Goal: Transaction & Acquisition: Purchase product/service

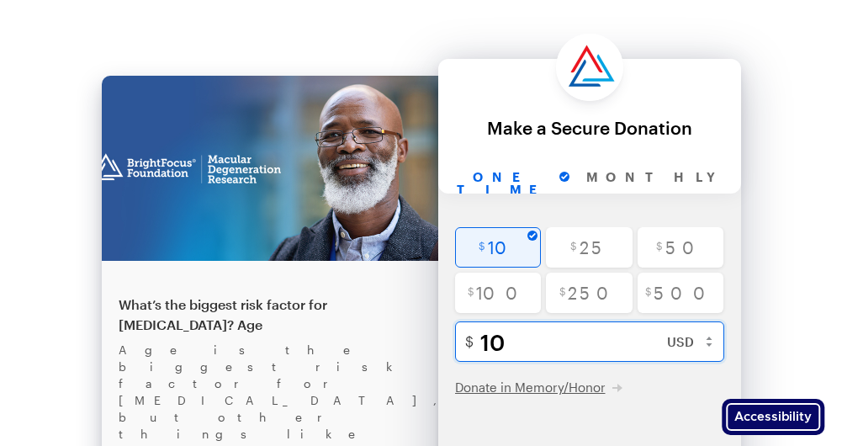
click at [515, 342] on input "10" at bounding box center [607, 341] width 254 height 40
type input "1"
radio input "false"
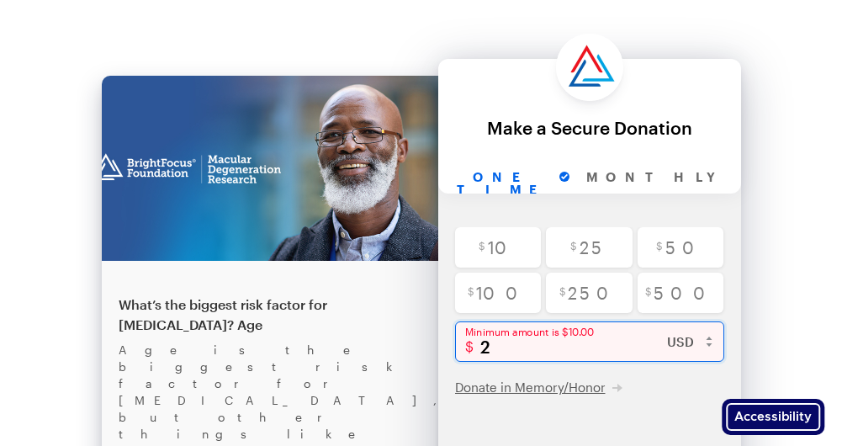
type input "20"
checkbox input "true"
type input "200"
checkbox input "true"
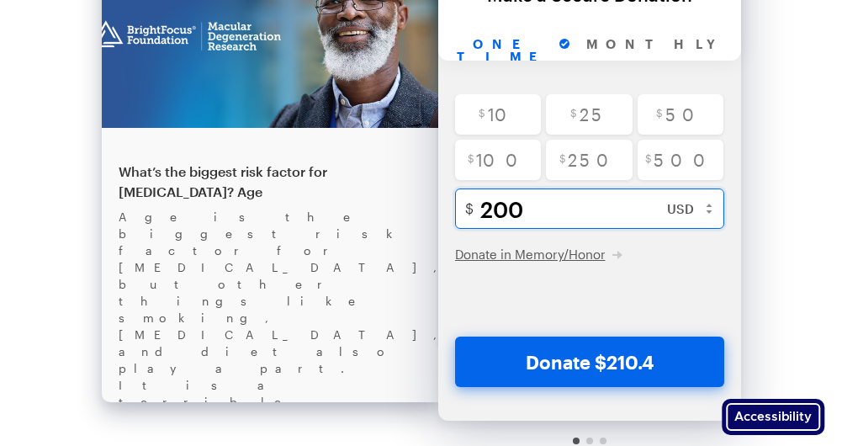
scroll to position [140, 0]
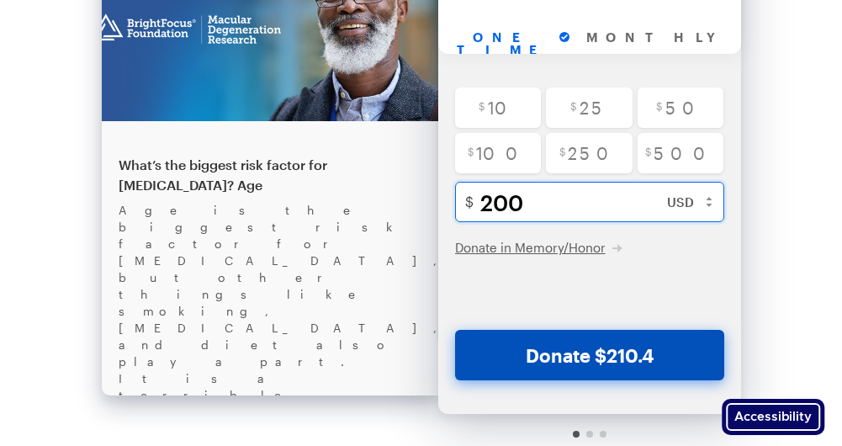
type input "200"
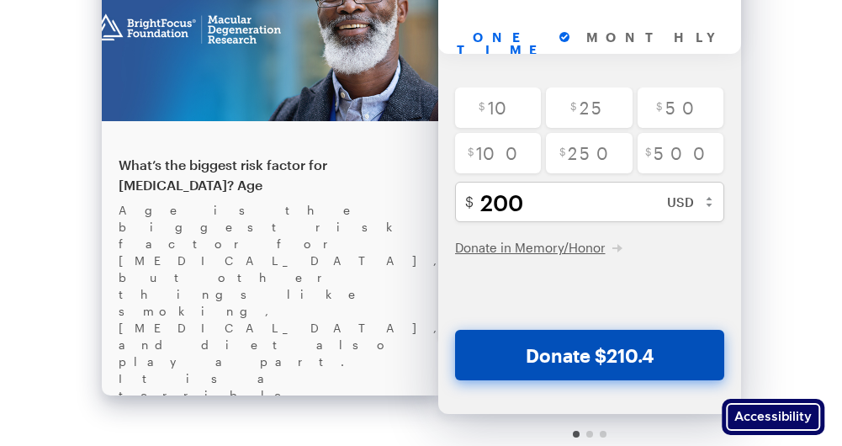
click at [626, 362] on button "Donate $210.4" at bounding box center [589, 355] width 269 height 50
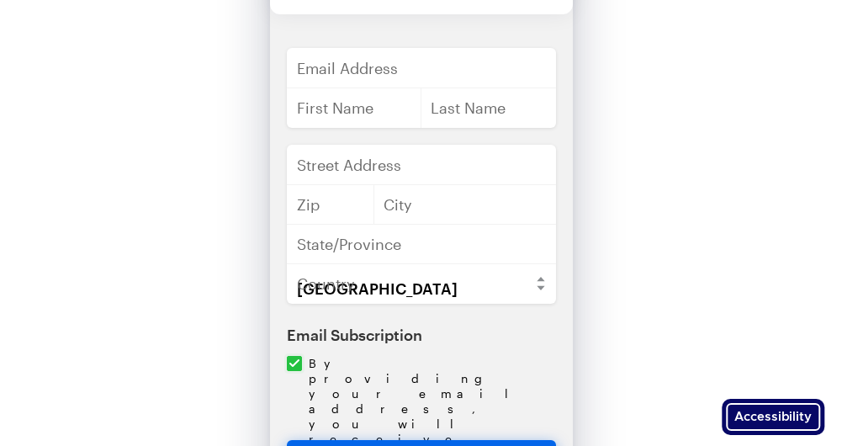
scroll to position [0, 0]
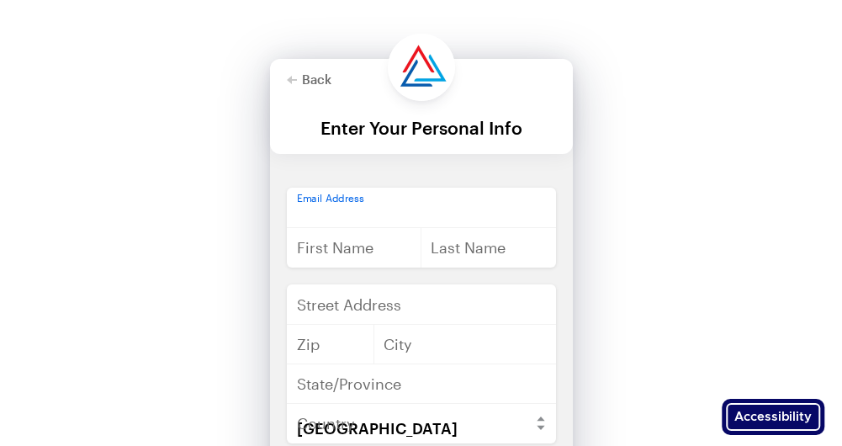
click at [378, 213] on input "Please enter email address" at bounding box center [421, 207] width 269 height 40
type input "[EMAIL_ADDRESS][DOMAIN_NAME]"
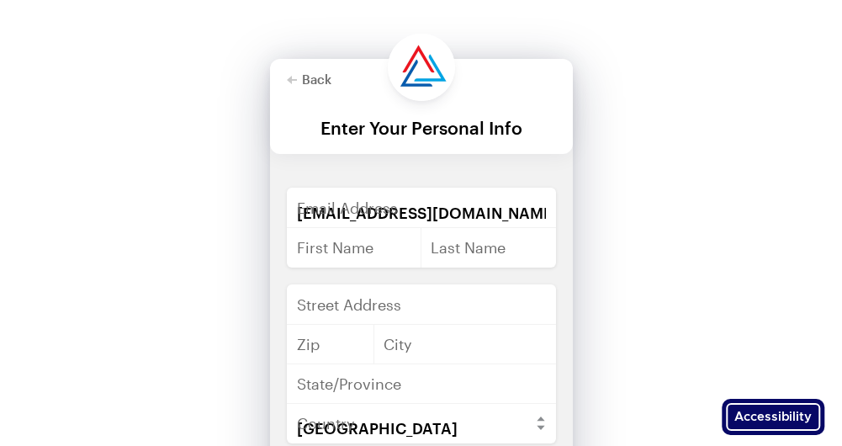
type input "Dail"
type input "Fields"
type input "[STREET_ADDRESS]"
type input "24465"
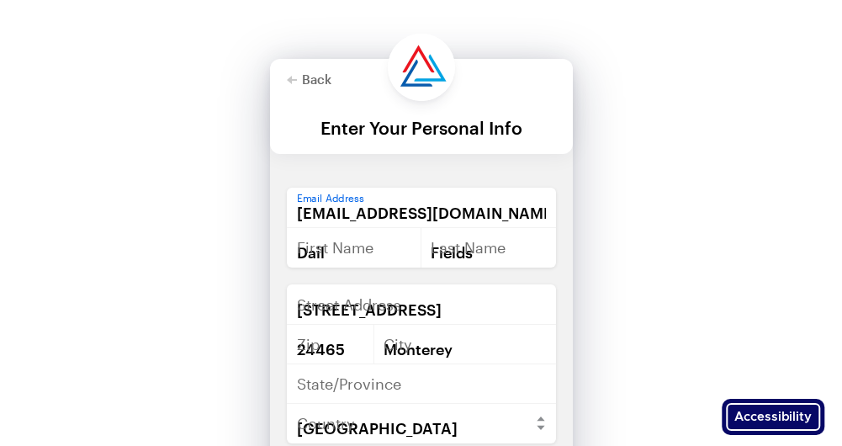
type input "[GEOGRAPHIC_DATA]"
type input "VA"
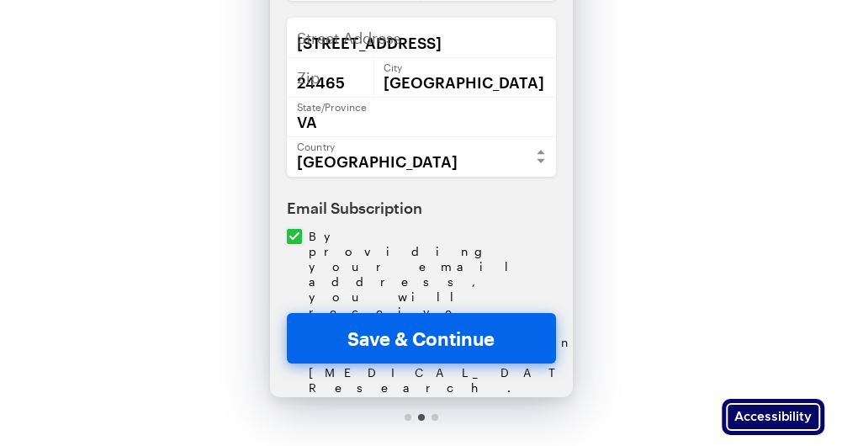
scroll to position [270, 0]
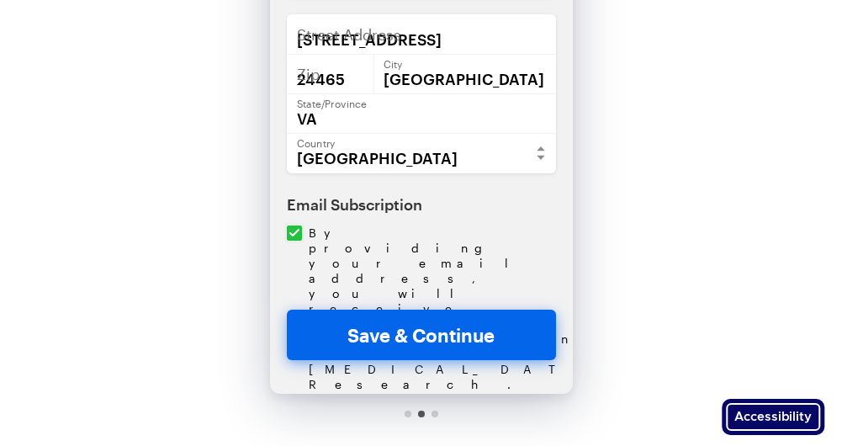
click at [447, 337] on button "Save & Continue" at bounding box center [421, 334] width 269 height 50
checkbox input "true"
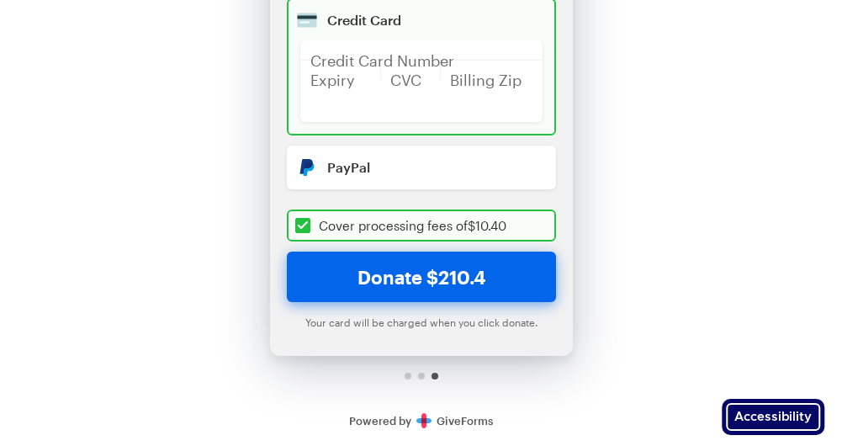
scroll to position [0, 0]
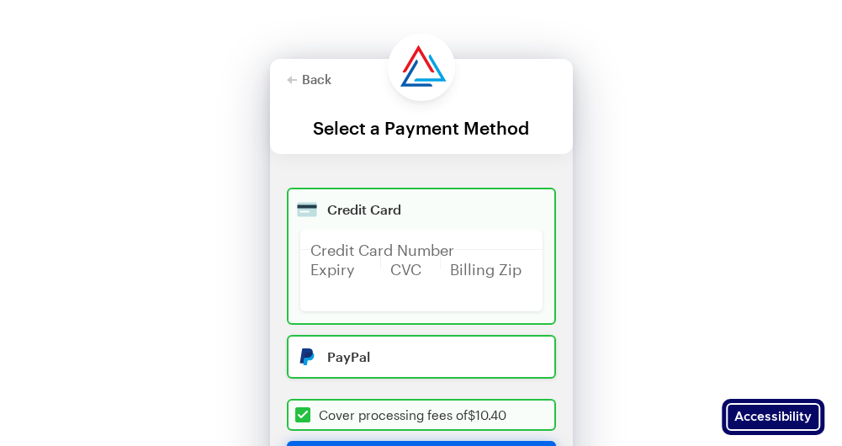
click at [350, 359] on input "Radio button" at bounding box center [421, 357] width 269 height 44
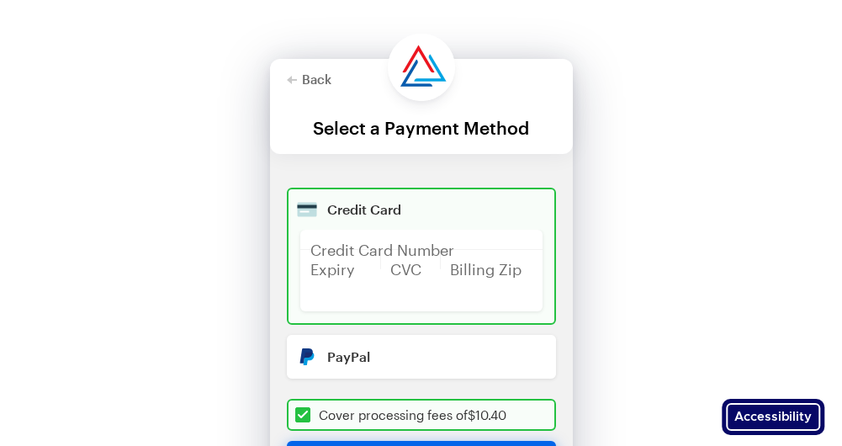
radio input "true"
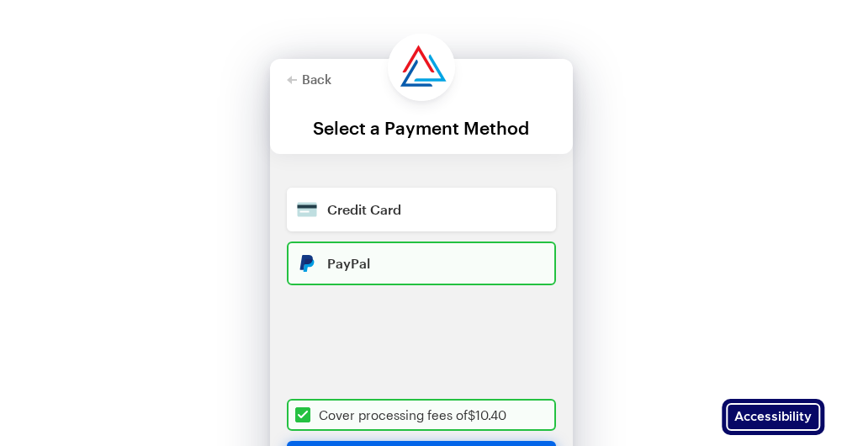
checkbox input "true"
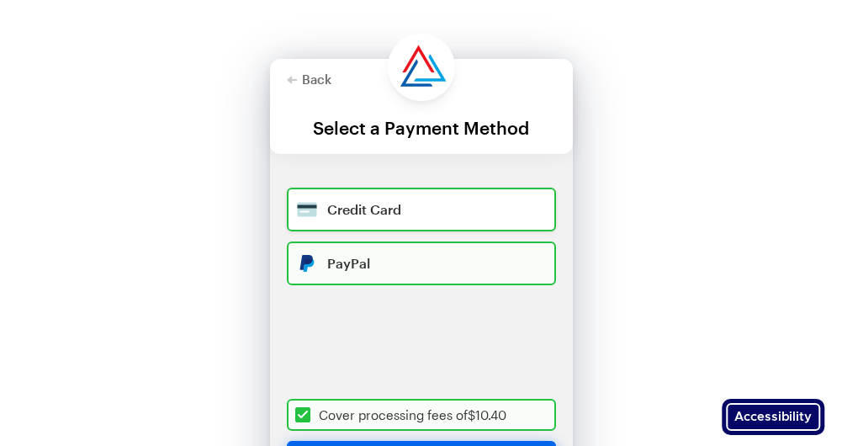
click at [355, 206] on input "Radio button" at bounding box center [421, 209] width 269 height 44
radio input "true"
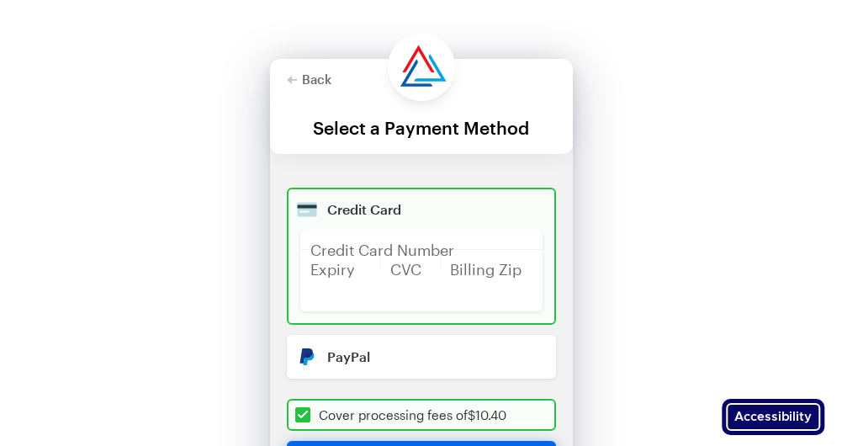
click at [409, 250] on div at bounding box center [410, 259] width 61 height 20
click at [394, 252] on div at bounding box center [410, 259] width 61 height 20
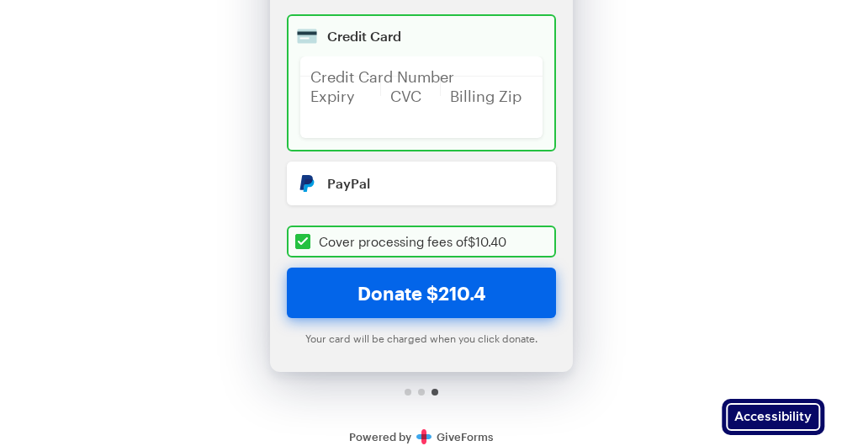
scroll to position [189, 0]
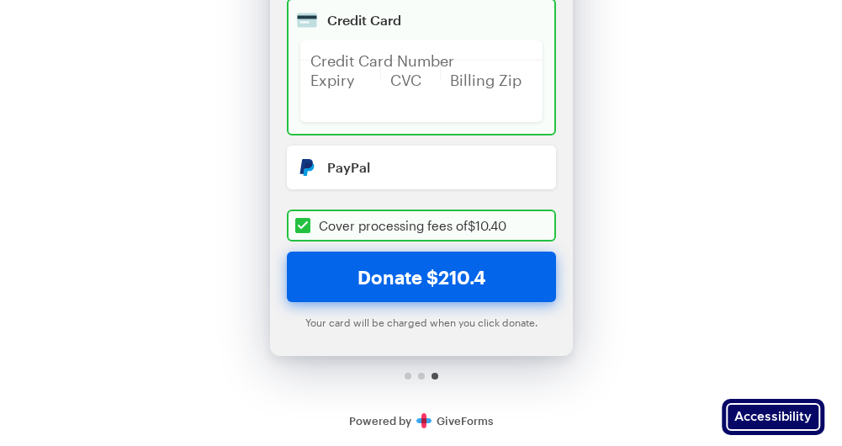
click at [415, 277] on button "Donate $210.4" at bounding box center [421, 276] width 269 height 50
checkbox input "true"
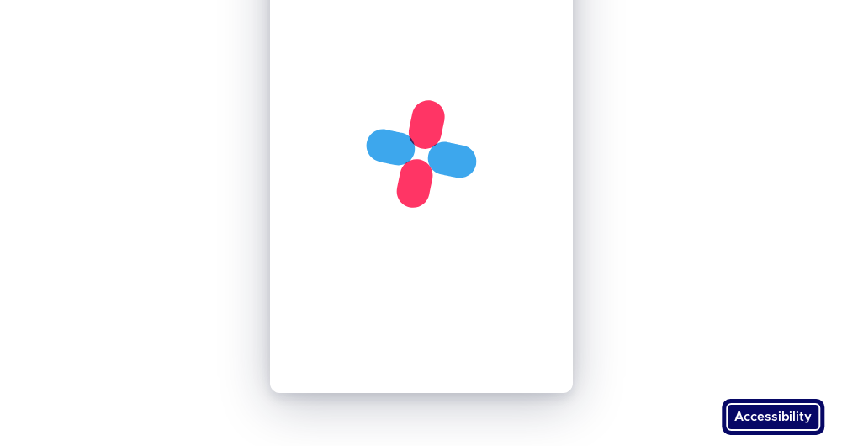
scroll to position [0, 0]
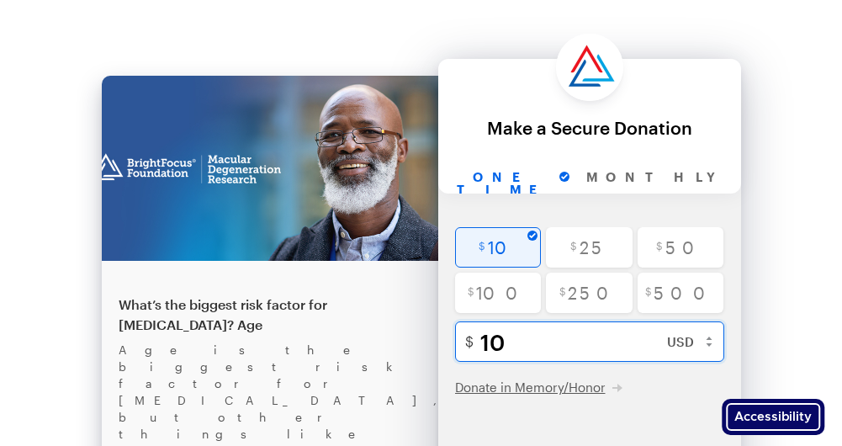
click at [520, 338] on input "10" at bounding box center [607, 341] width 254 height 40
type input "1"
radio input "false"
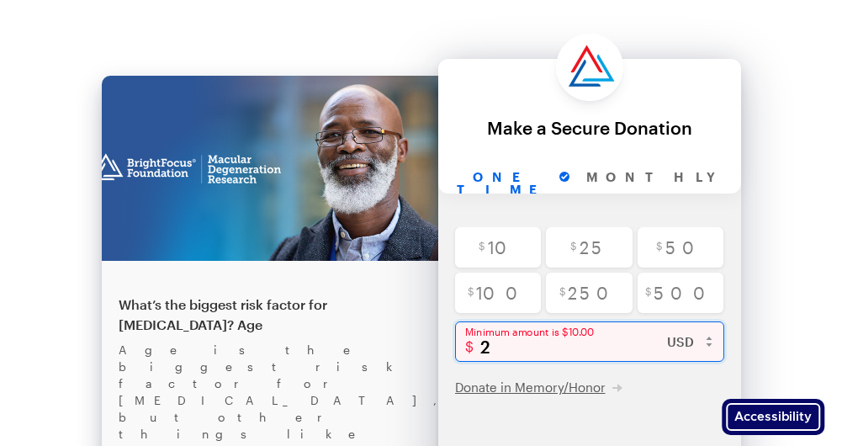
type input "20"
checkbox input "true"
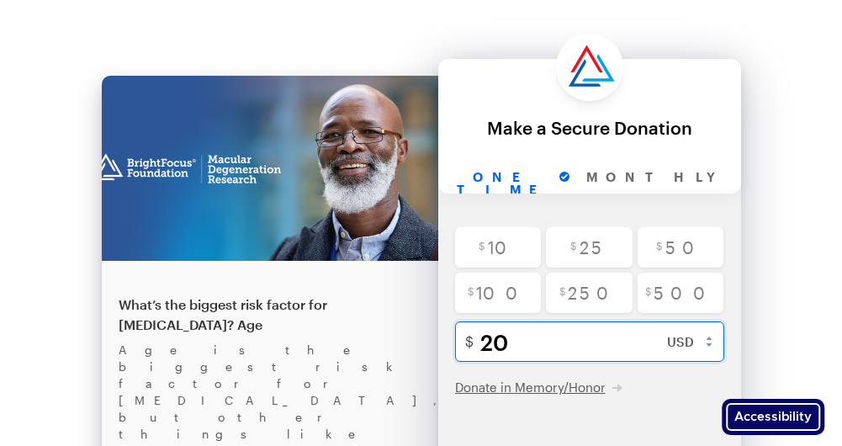
type input "200"
checkbox input "true"
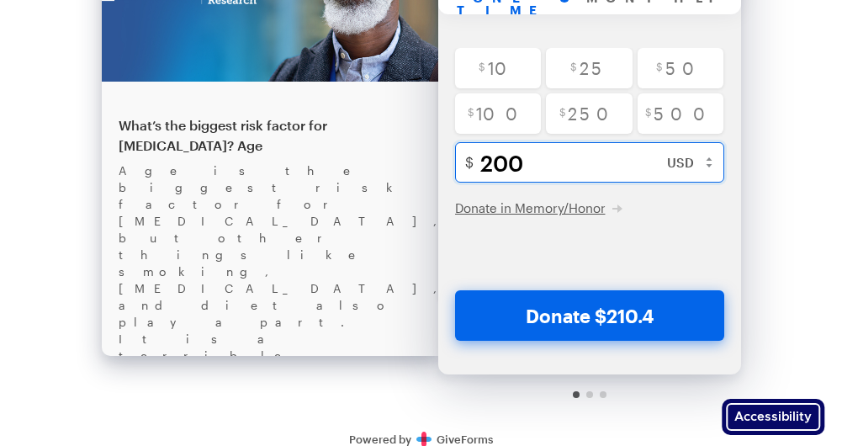
scroll to position [185, 0]
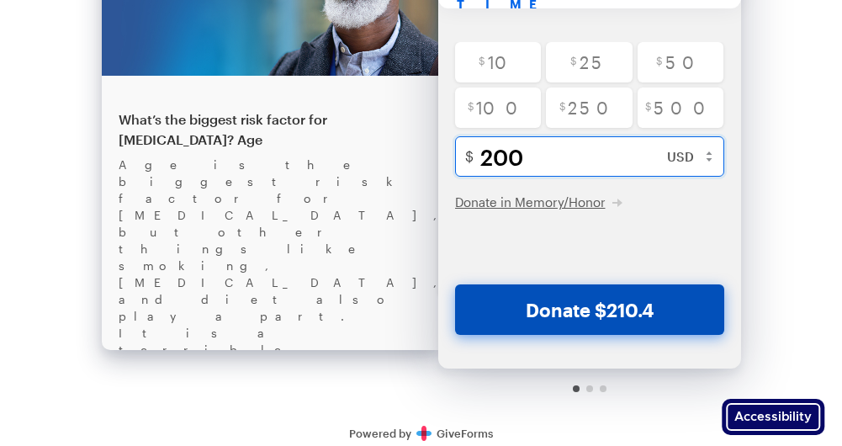
type input "200"
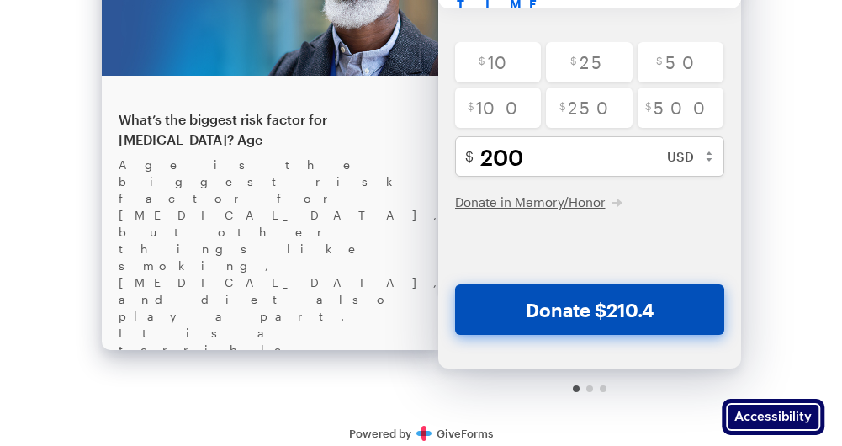
click at [644, 313] on button "Donate $210.4" at bounding box center [589, 309] width 269 height 50
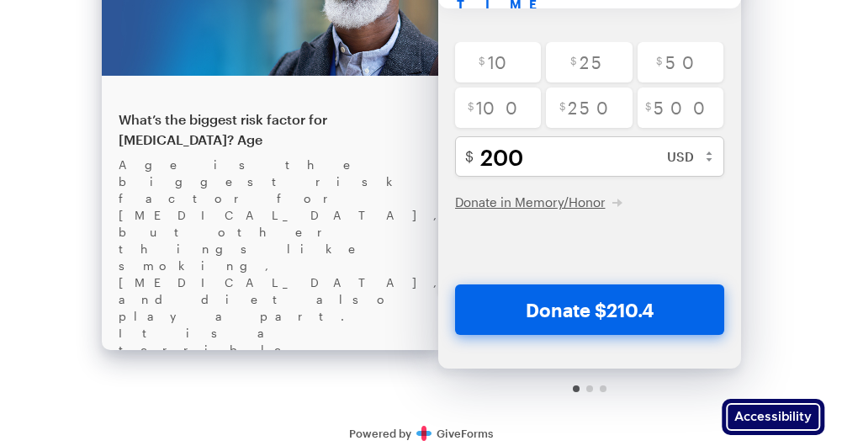
scroll to position [0, 0]
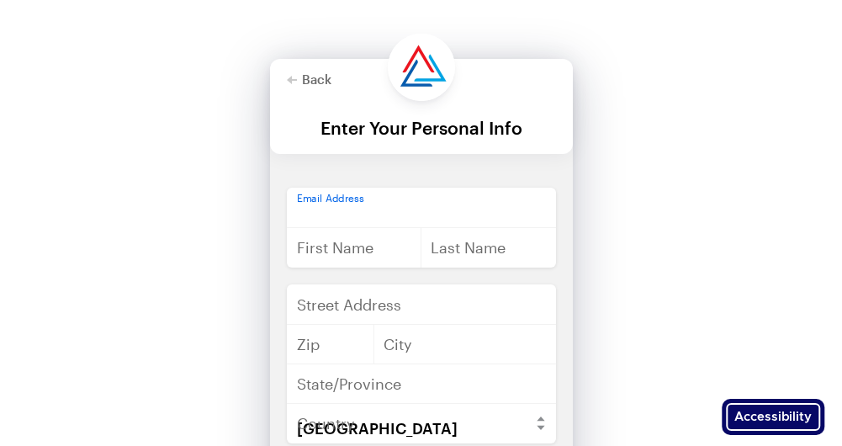
click at [362, 207] on input "Please enter email address" at bounding box center [421, 207] width 269 height 40
type input "[EMAIL_ADDRESS][DOMAIN_NAME]"
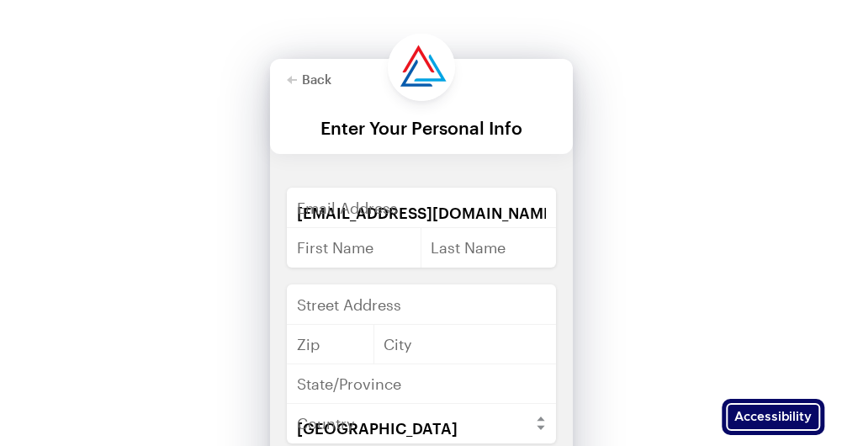
type input "Dail"
type input "Fields"
type input "[STREET_ADDRESS]"
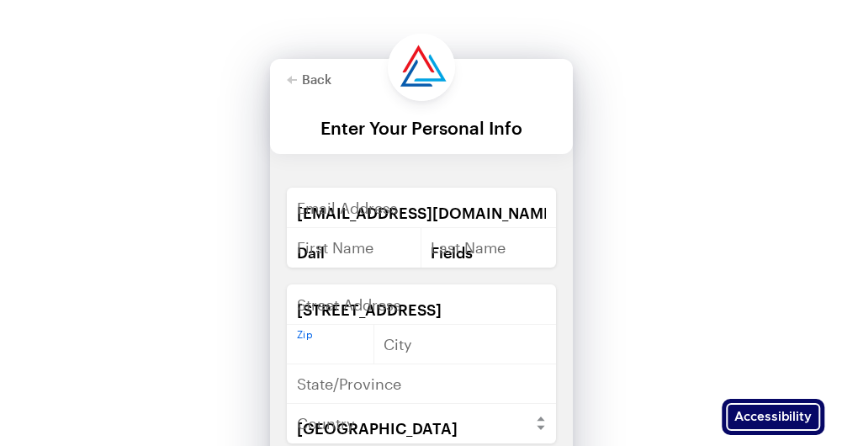
type input "24465"
type input "[GEOGRAPHIC_DATA]"
type input "VA"
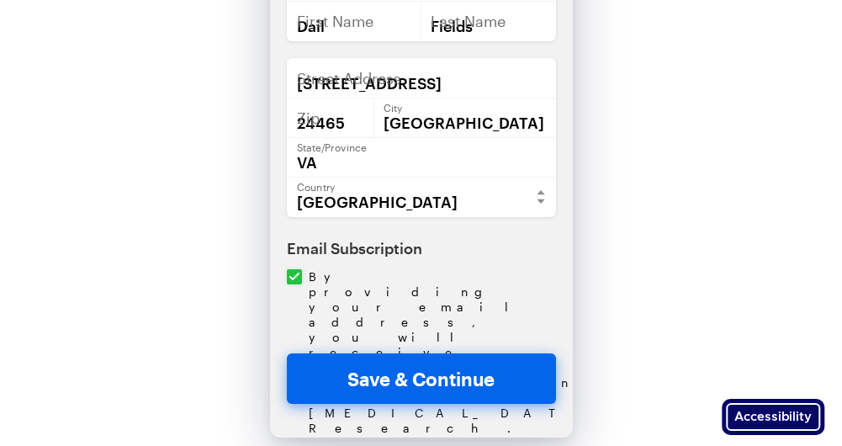
scroll to position [240, 0]
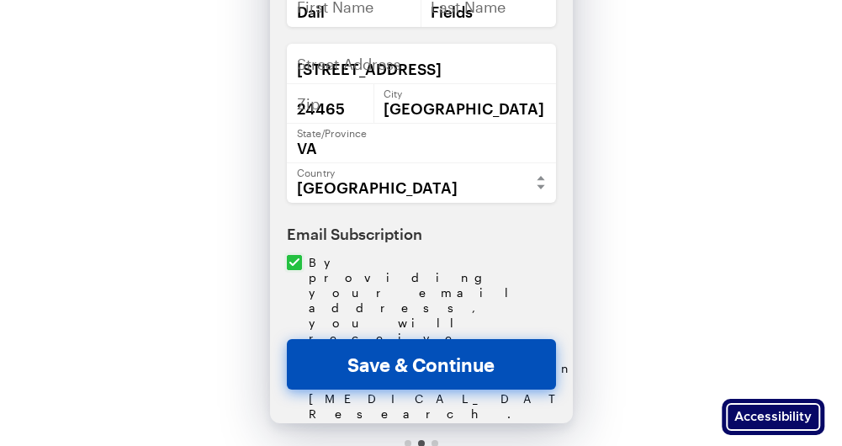
click at [443, 363] on button "Save & Continue" at bounding box center [421, 364] width 269 height 50
checkbox input "true"
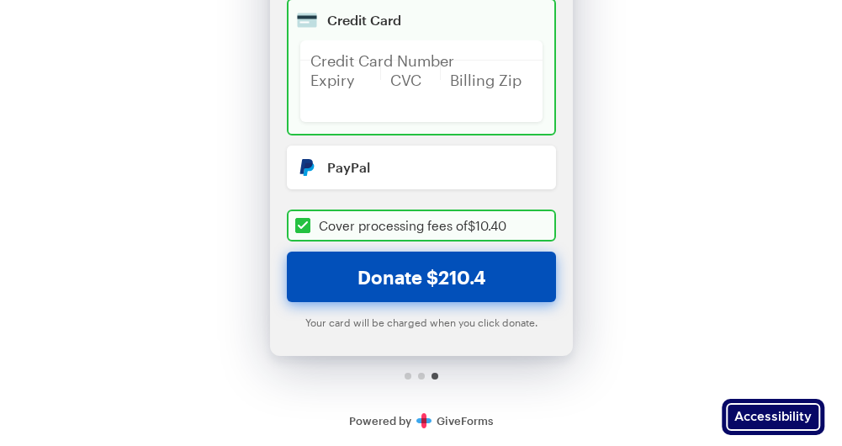
scroll to position [0, 0]
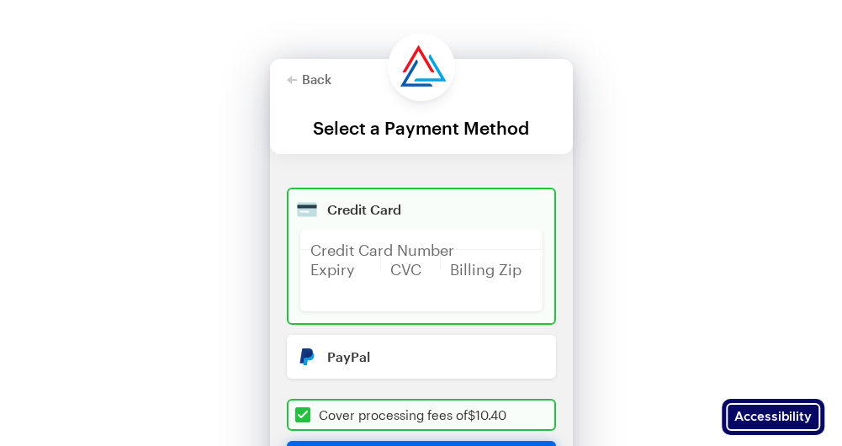
click at [363, 209] on div "Credit Card" at bounding box center [434, 209] width 215 height 13
click at [368, 247] on div at bounding box center [421, 240] width 242 height 20
click at [341, 245] on div at bounding box center [421, 240] width 242 height 20
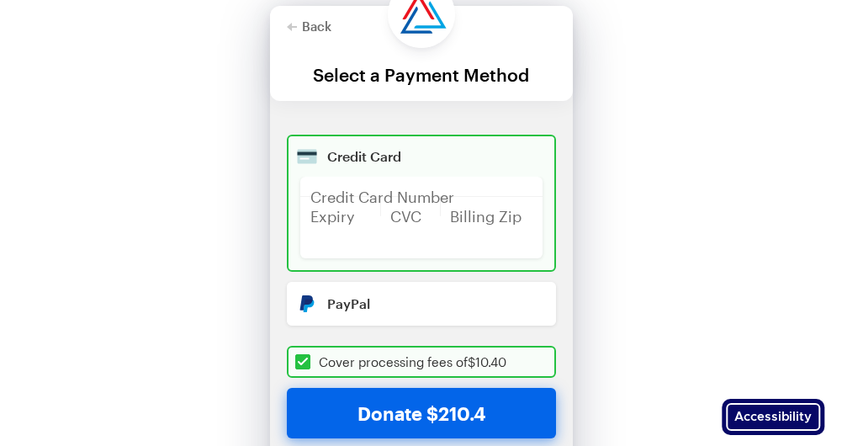
scroll to position [26, 0]
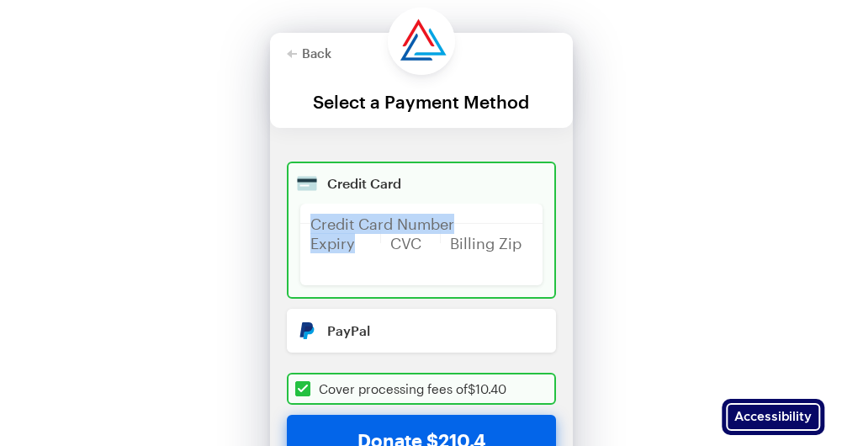
click at [396, 223] on div "Credit Card Number Expiry CVC Billing Zip" at bounding box center [421, 244] width 242 height 82
click at [396, 223] on div at bounding box center [410, 233] width 61 height 20
click at [470, 230] on div at bounding box center [491, 233] width 103 height 20
click at [379, 179] on div "Credit Card" at bounding box center [434, 183] width 215 height 13
click at [416, 185] on div "Credit Card" at bounding box center [434, 183] width 215 height 13
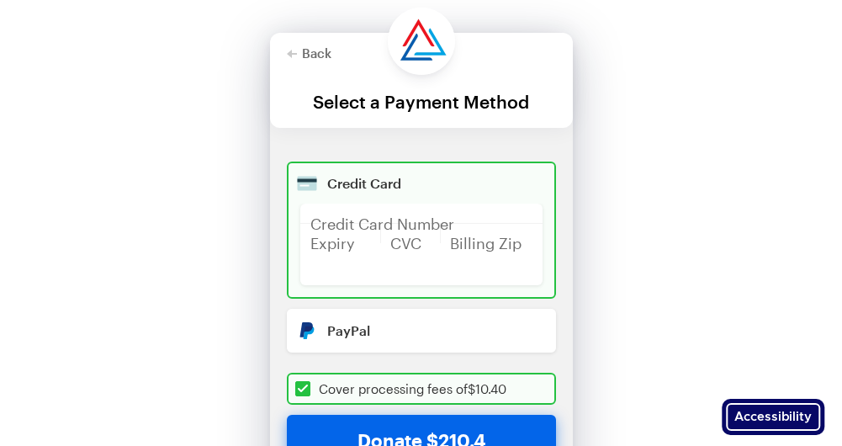
click at [362, 223] on div "Credit Card Number Expiry CVC Billing Zip" at bounding box center [421, 244] width 242 height 82
click at [462, 224] on div at bounding box center [491, 233] width 103 height 20
click at [459, 221] on div at bounding box center [421, 213] width 242 height 20
click at [458, 224] on div at bounding box center [491, 233] width 103 height 20
click at [459, 224] on div at bounding box center [491, 233] width 103 height 20
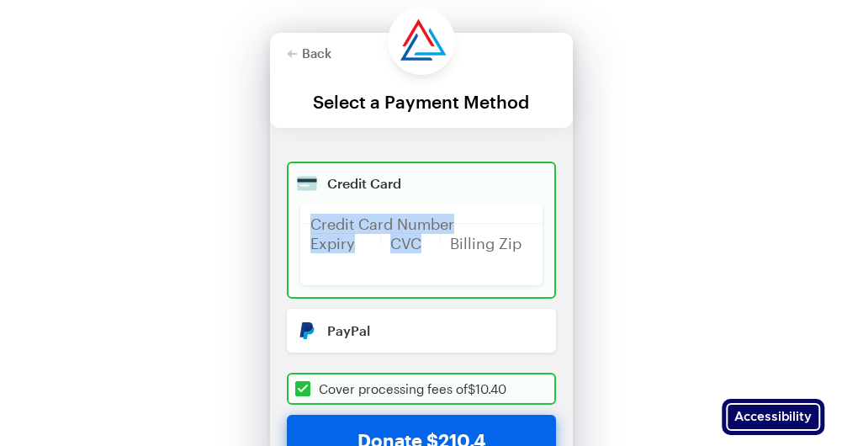
click at [462, 225] on div "Credit Card Number Expiry CVC Billing Zip" at bounding box center [421, 244] width 242 height 82
click at [461, 221] on div at bounding box center [421, 213] width 242 height 20
click at [399, 223] on div at bounding box center [410, 233] width 61 height 20
drag, startPoint x: 372, startPoint y: 187, endPoint x: 756, endPoint y: 260, distance: 391.0
click at [756, 260] on div "Back About this Fundraiser Back What’s the biggest risk factor for [MEDICAL_DAT…" at bounding box center [421, 291] width 842 height 634
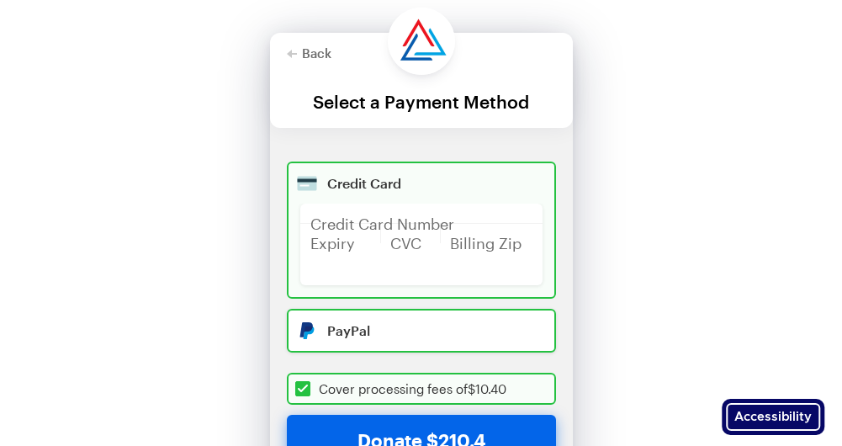
click at [364, 329] on input "Radio button" at bounding box center [421, 331] width 269 height 44
radio input "true"
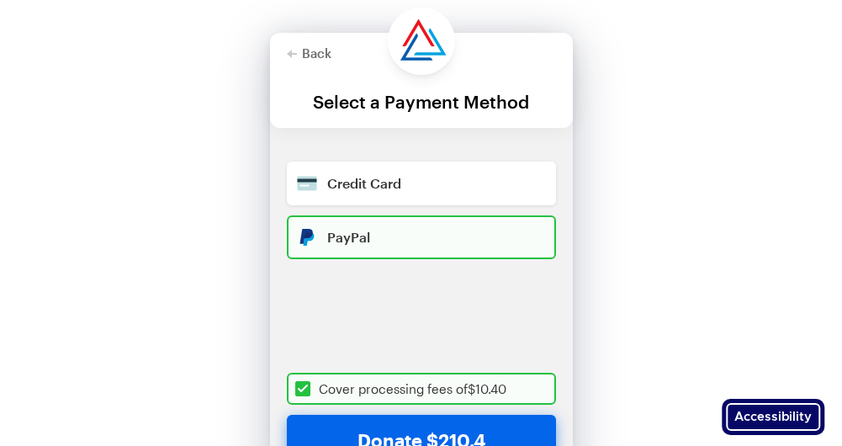
click at [353, 239] on div "PayPal" at bounding box center [434, 236] width 215 height 13
click at [373, 235] on div "PayPal" at bounding box center [434, 236] width 215 height 13
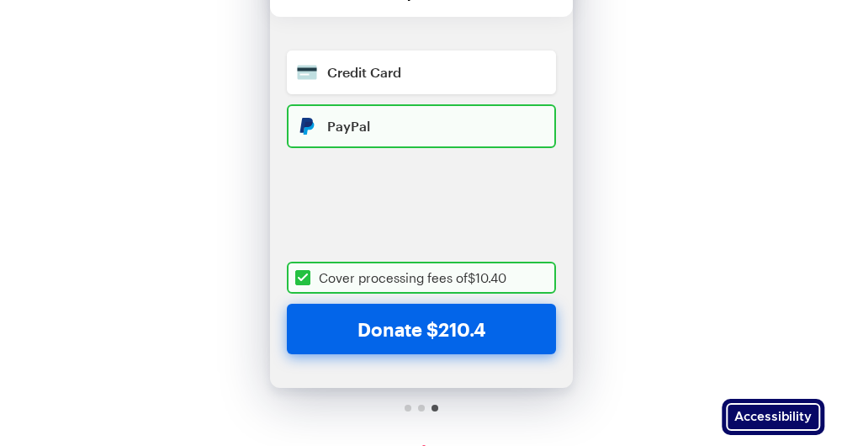
scroll to position [169, 0]
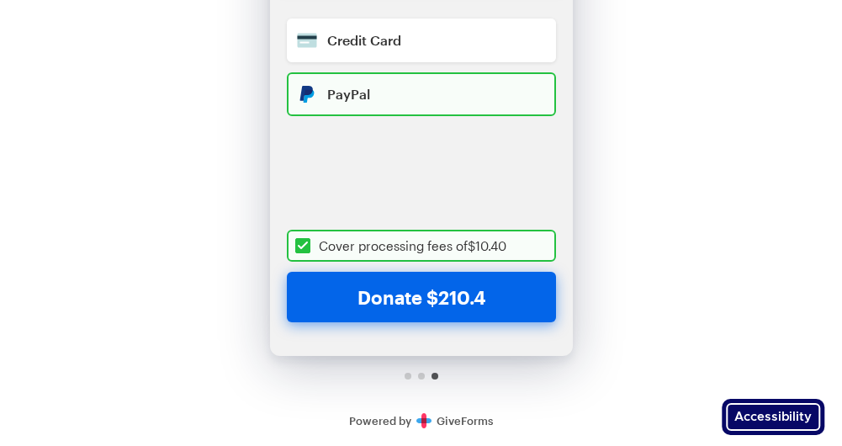
checkbox input "true"
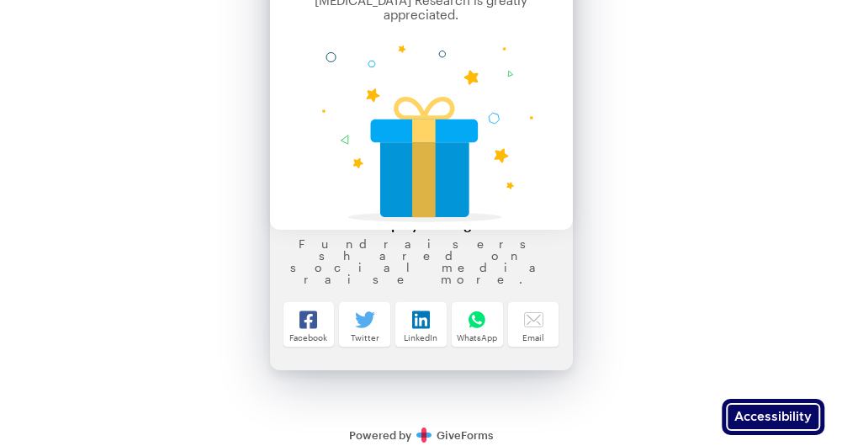
scroll to position [166, 0]
